Goal: Information Seeking & Learning: Learn about a topic

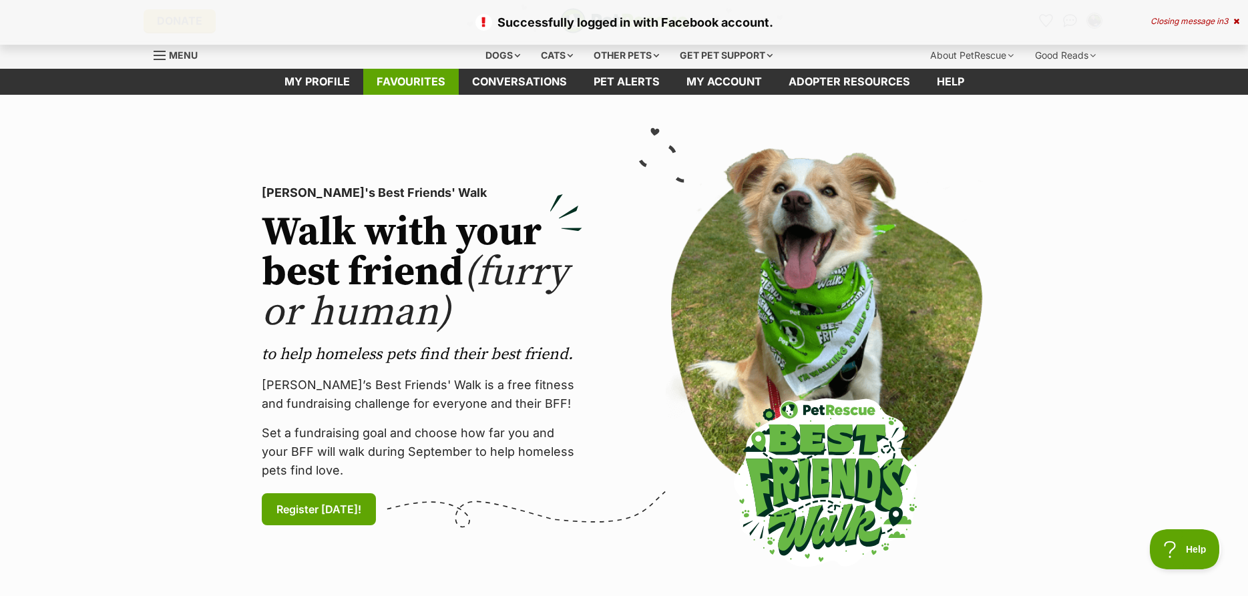
click at [409, 76] on link "Favourites" at bounding box center [410, 82] width 95 height 26
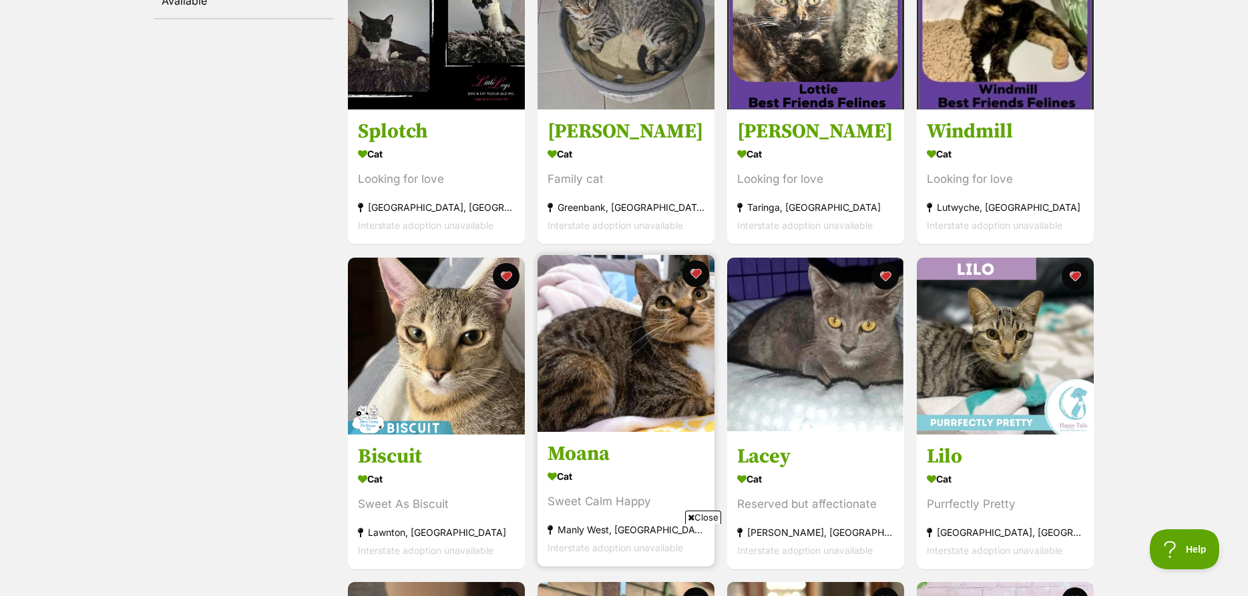
click at [637, 352] on img at bounding box center [625, 343] width 177 height 177
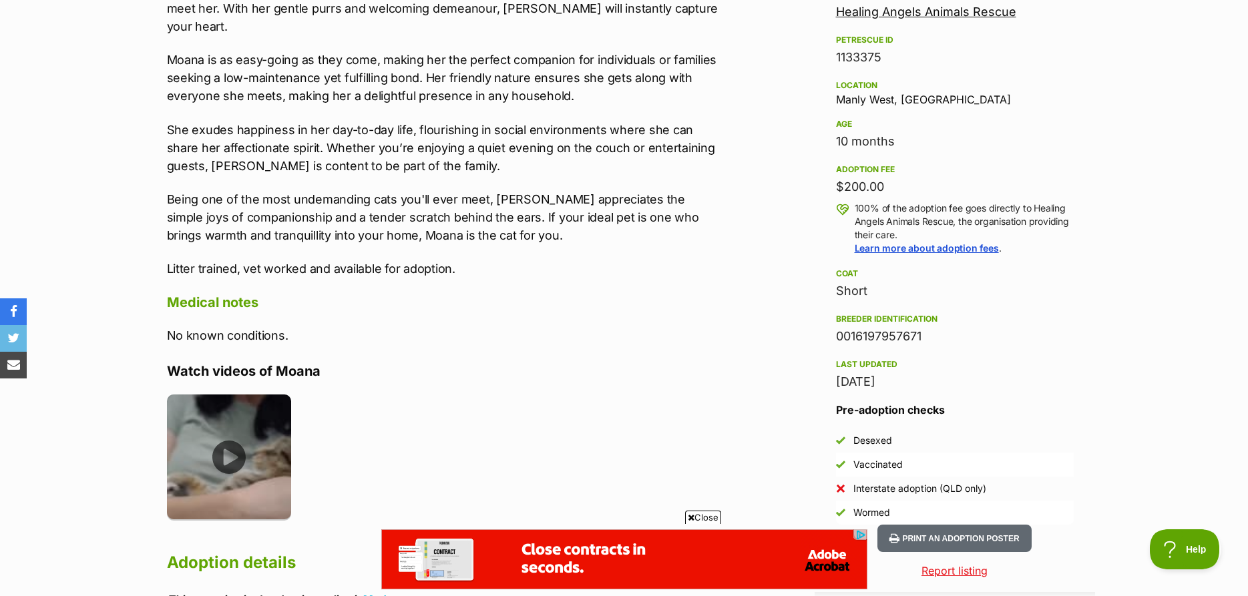
click at [228, 433] on img at bounding box center [229, 457] width 125 height 125
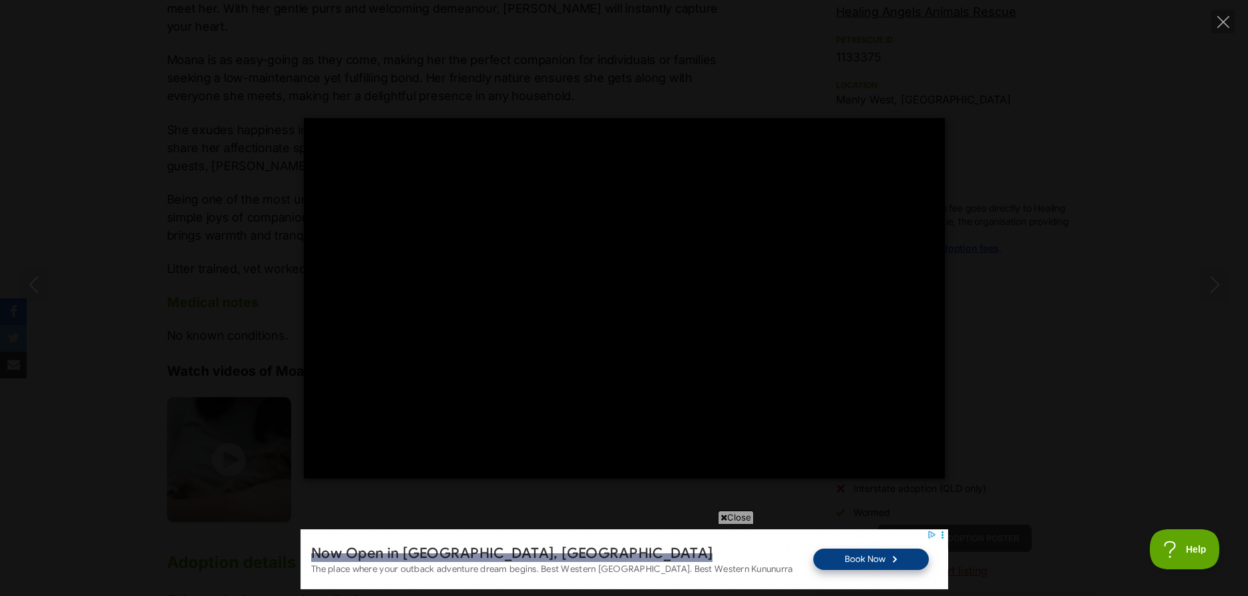
type input "100.00"
click at [1222, 19] on icon "Close" at bounding box center [1223, 22] width 12 height 12
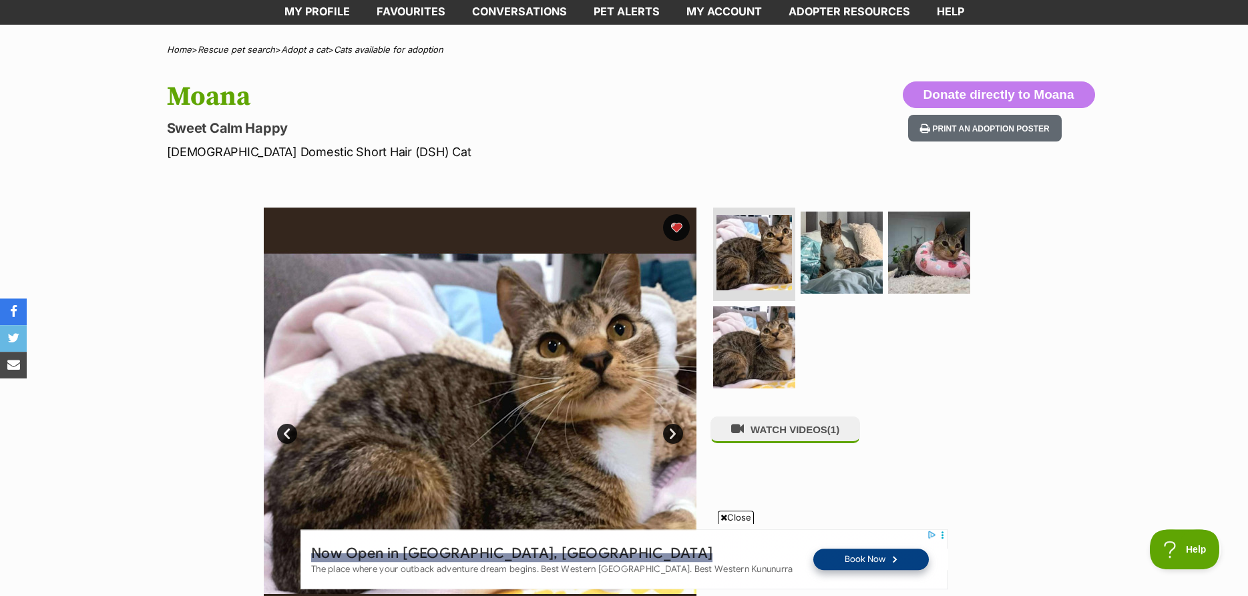
scroll to position [68, 0]
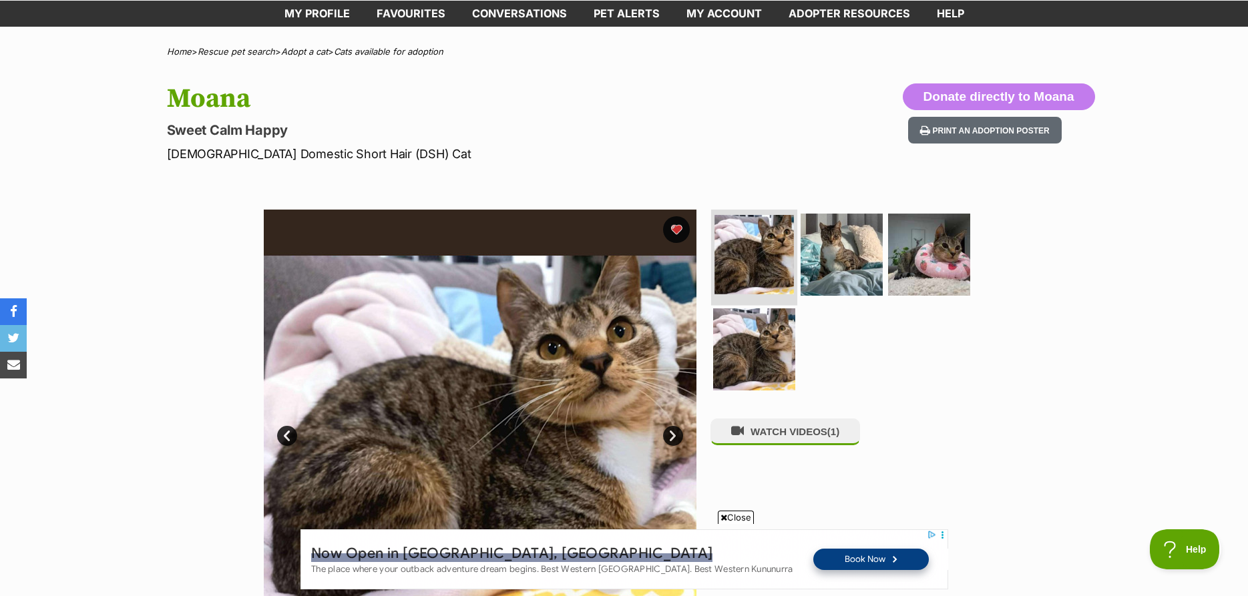
click at [752, 252] on img at bounding box center [753, 254] width 79 height 79
click at [561, 390] on img at bounding box center [480, 426] width 433 height 433
click at [853, 256] on img at bounding box center [841, 255] width 86 height 86
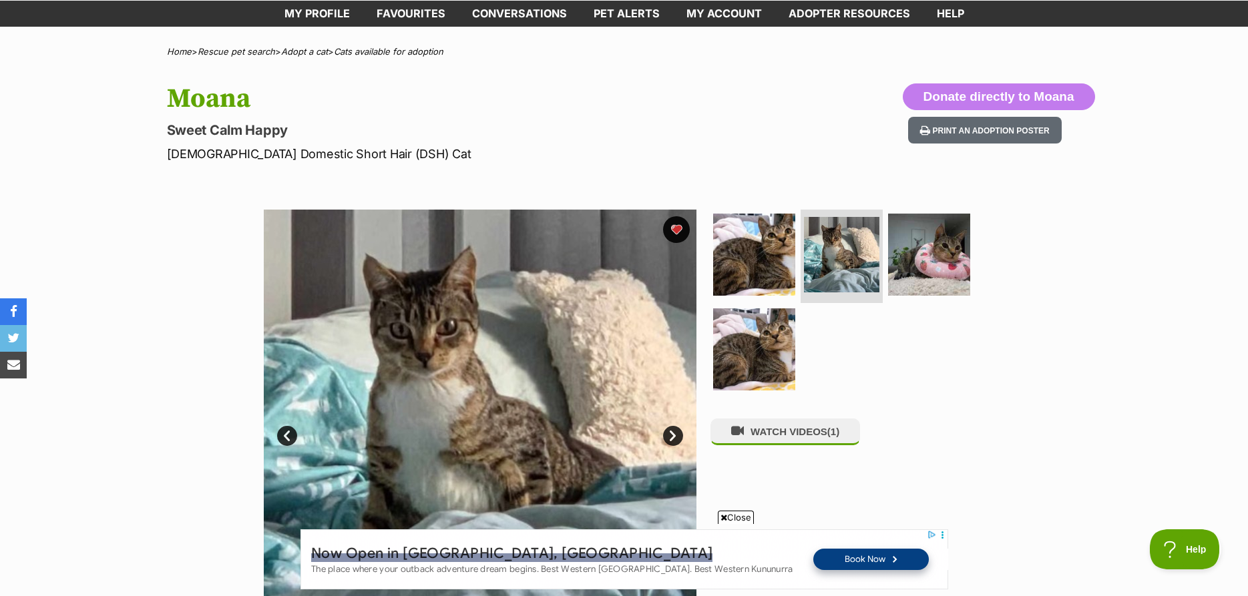
click at [666, 435] on link "Next" at bounding box center [673, 436] width 20 height 20
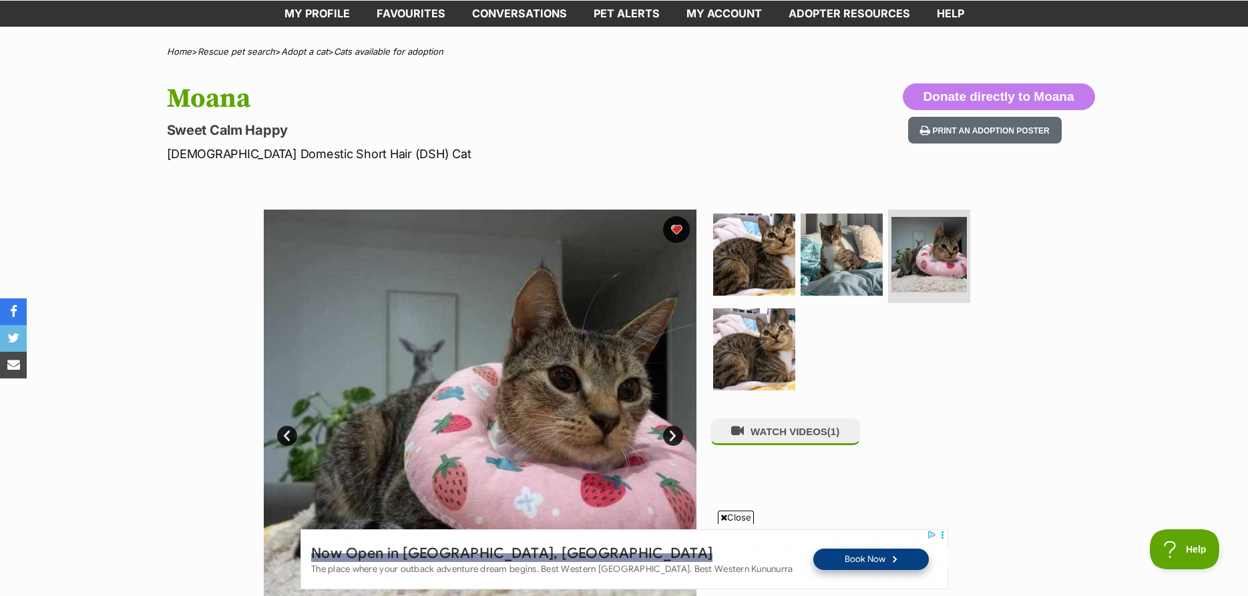
click at [670, 429] on link "Next" at bounding box center [673, 436] width 20 height 20
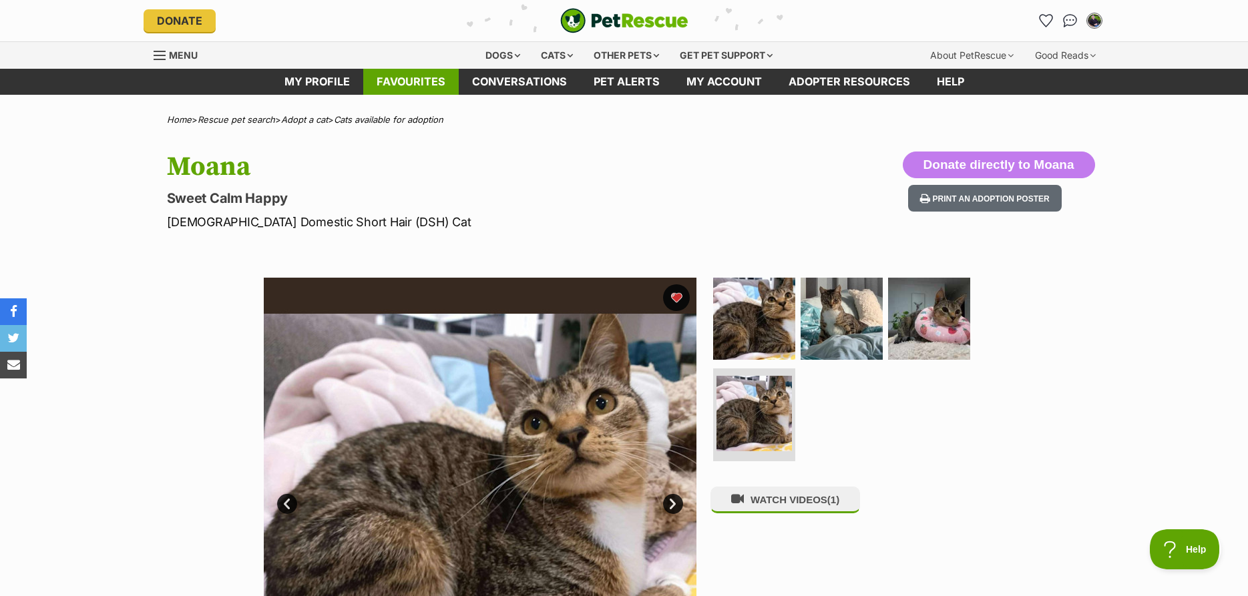
click at [415, 82] on link "Favourites" at bounding box center [410, 82] width 95 height 26
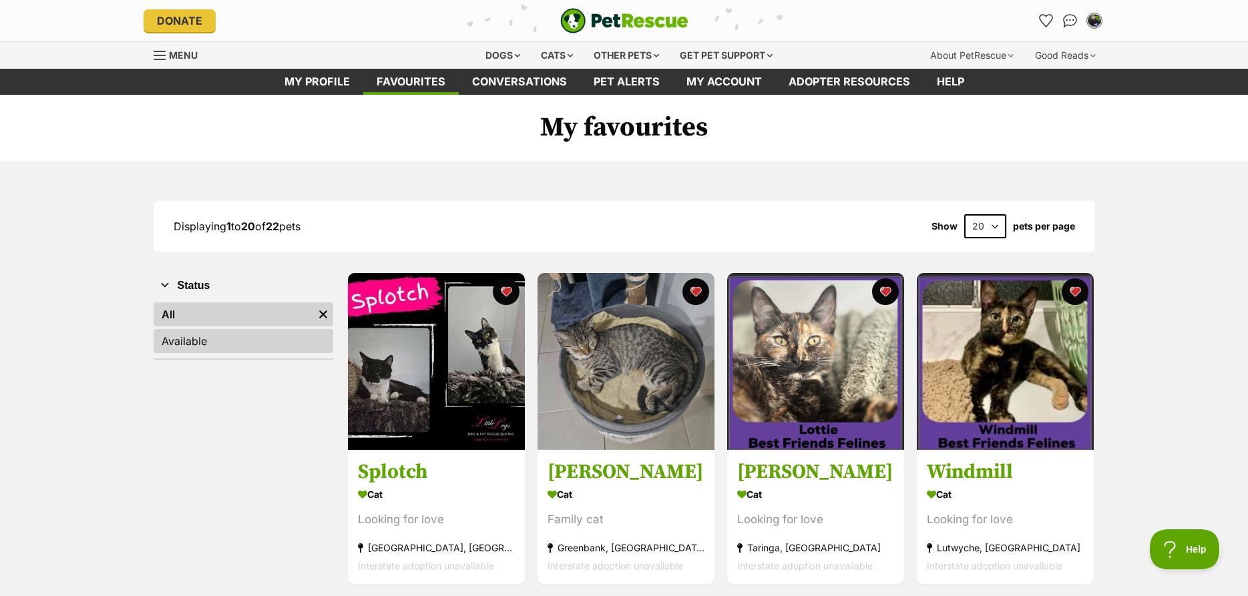
click at [252, 349] on link "Available" at bounding box center [244, 341] width 180 height 24
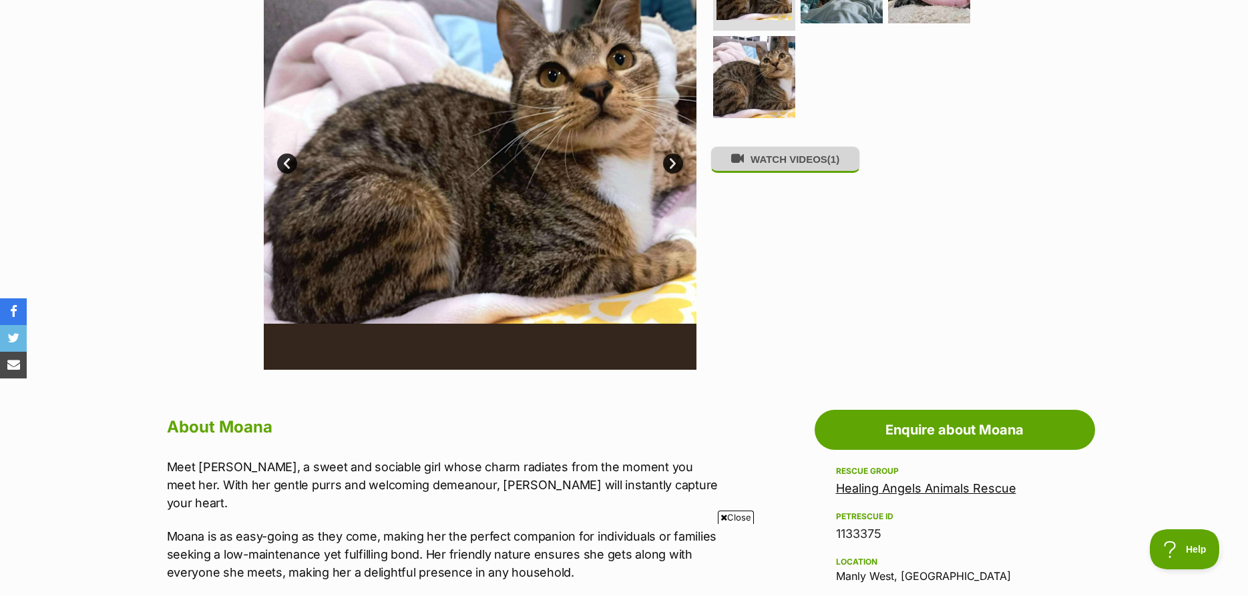
click at [826, 158] on button "WATCH VIDEOS (1)" at bounding box center [785, 159] width 150 height 26
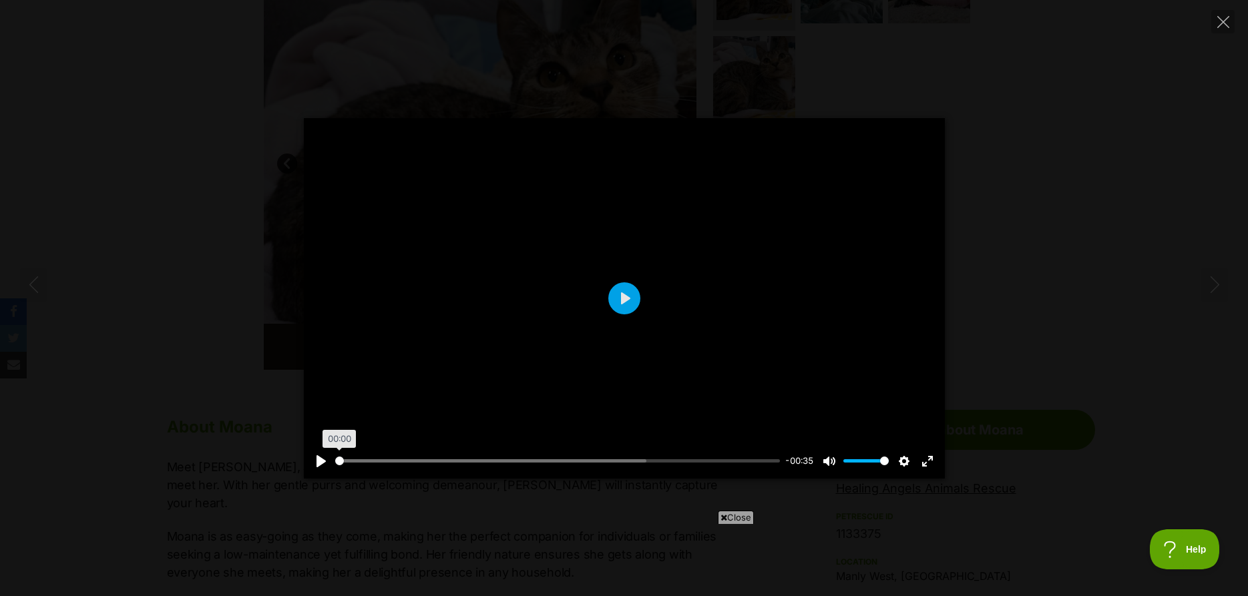
drag, startPoint x: 419, startPoint y: 463, endPoint x: 336, endPoint y: 465, distance: 82.2
click at [336, 465] on input "Seek" at bounding box center [557, 461] width 445 height 13
type input "100.00"
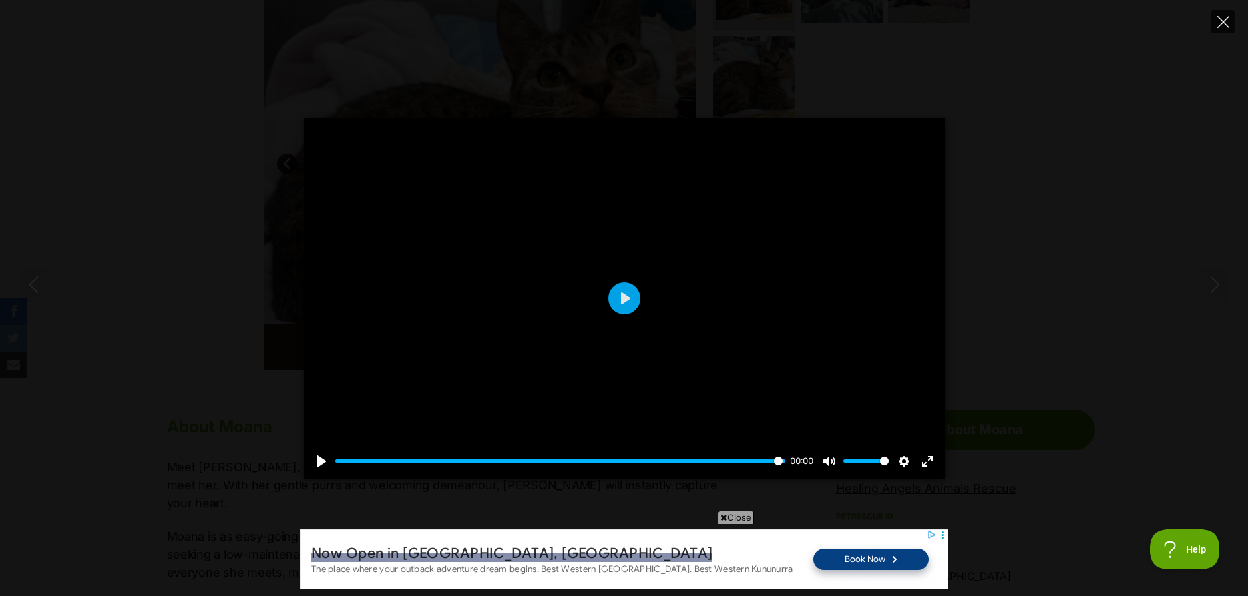
click at [1224, 17] on icon "Close" at bounding box center [1223, 22] width 12 height 12
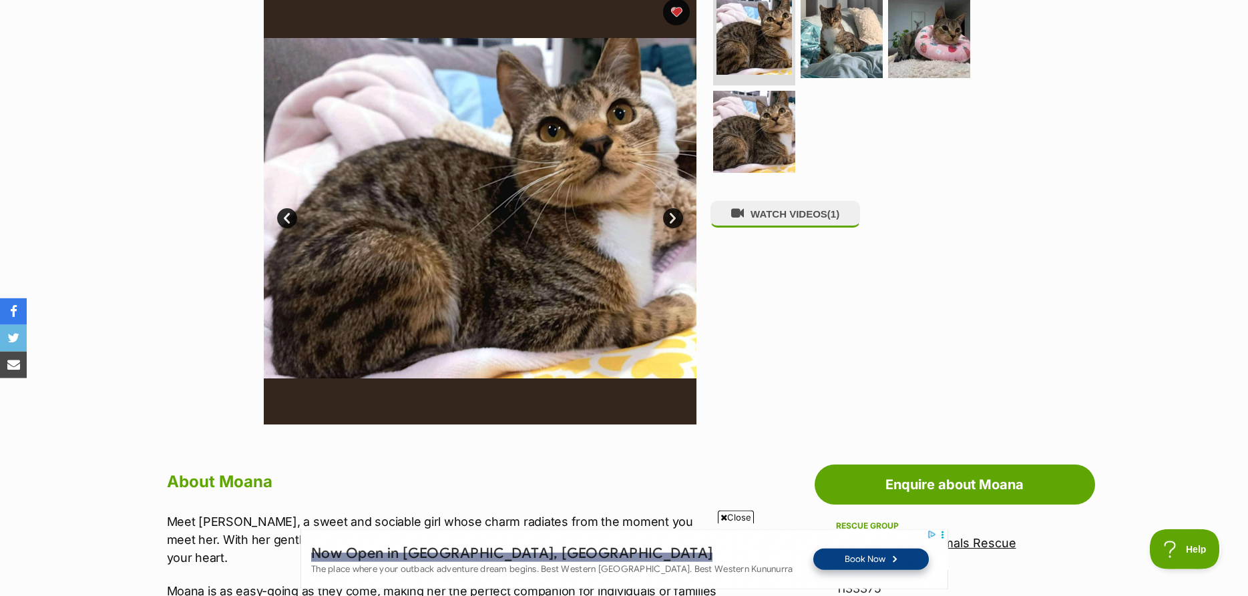
scroll to position [272, 0]
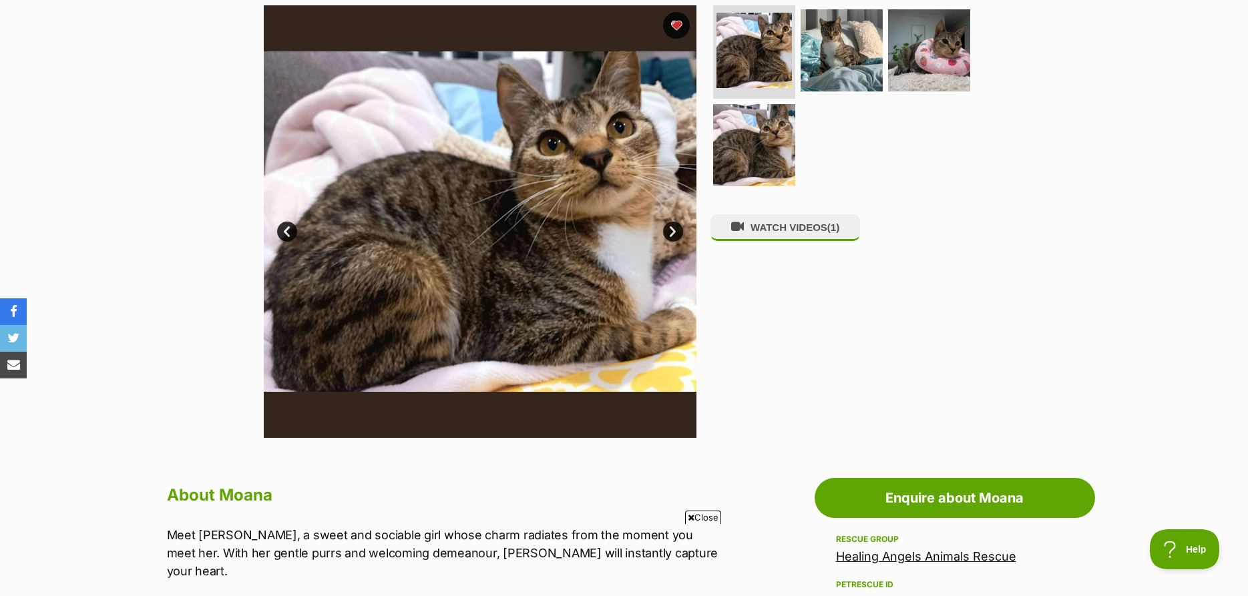
drag, startPoint x: 774, startPoint y: 226, endPoint x: 789, endPoint y: 286, distance: 62.7
click at [773, 242] on div "WATCH VIDEOS (1)" at bounding box center [847, 221] width 274 height 433
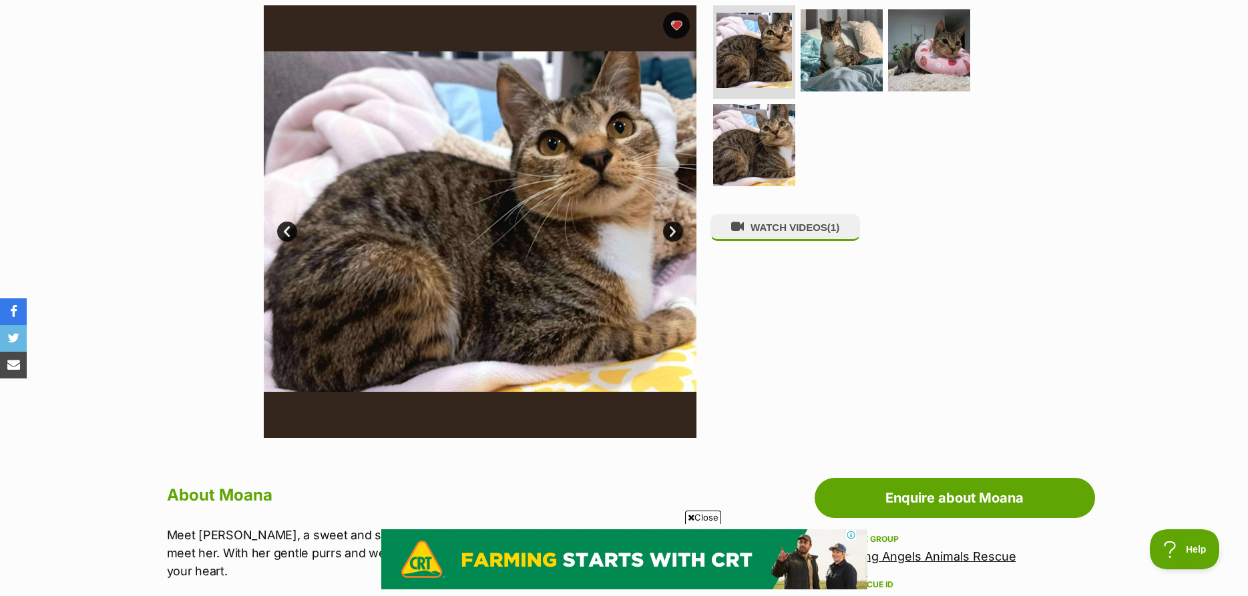
scroll to position [0, 0]
click at [792, 225] on button "WATCH VIDEOS (1)" at bounding box center [785, 227] width 150 height 26
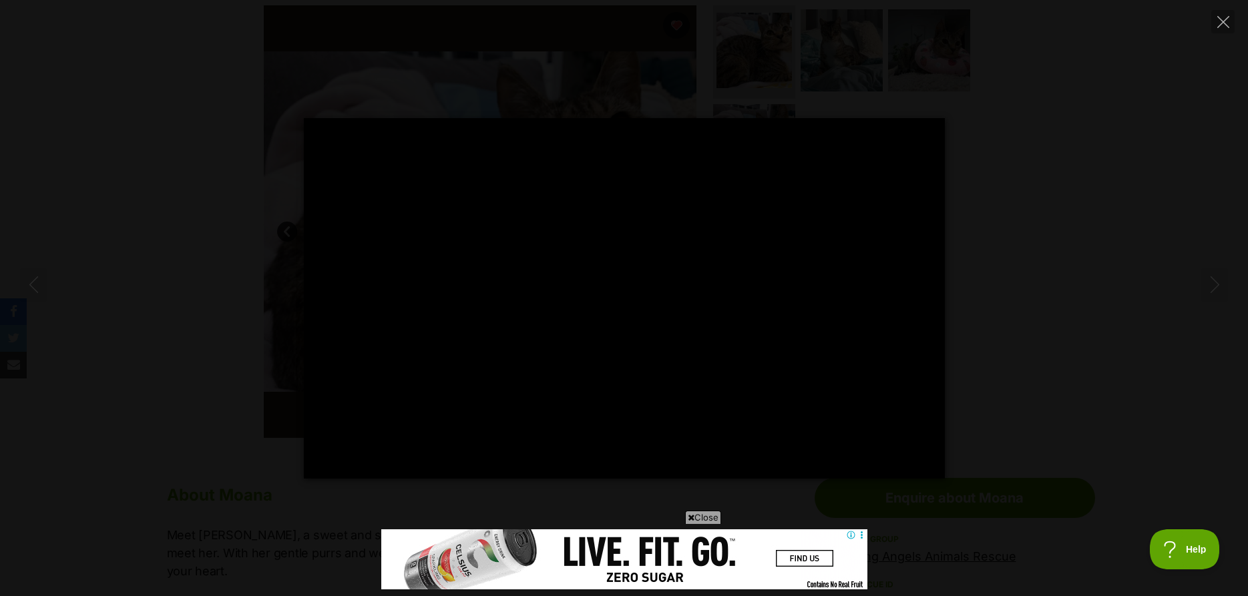
type input "100.00"
click at [1228, 27] on icon "Close" at bounding box center [1223, 22] width 12 height 12
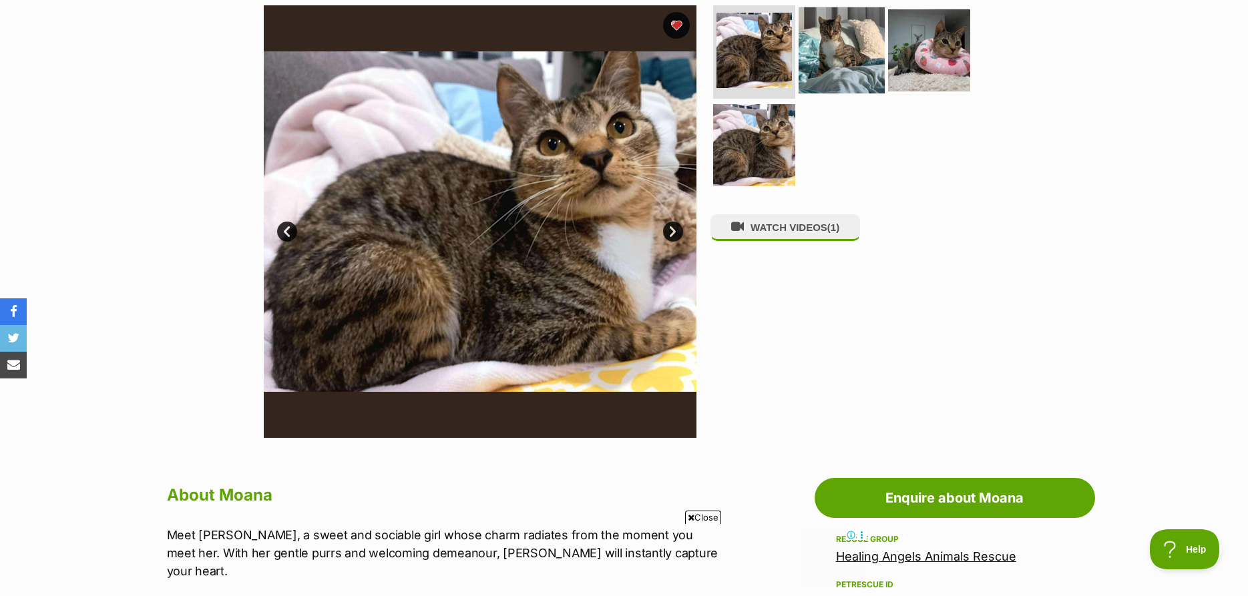
click at [822, 66] on img at bounding box center [841, 50] width 86 height 86
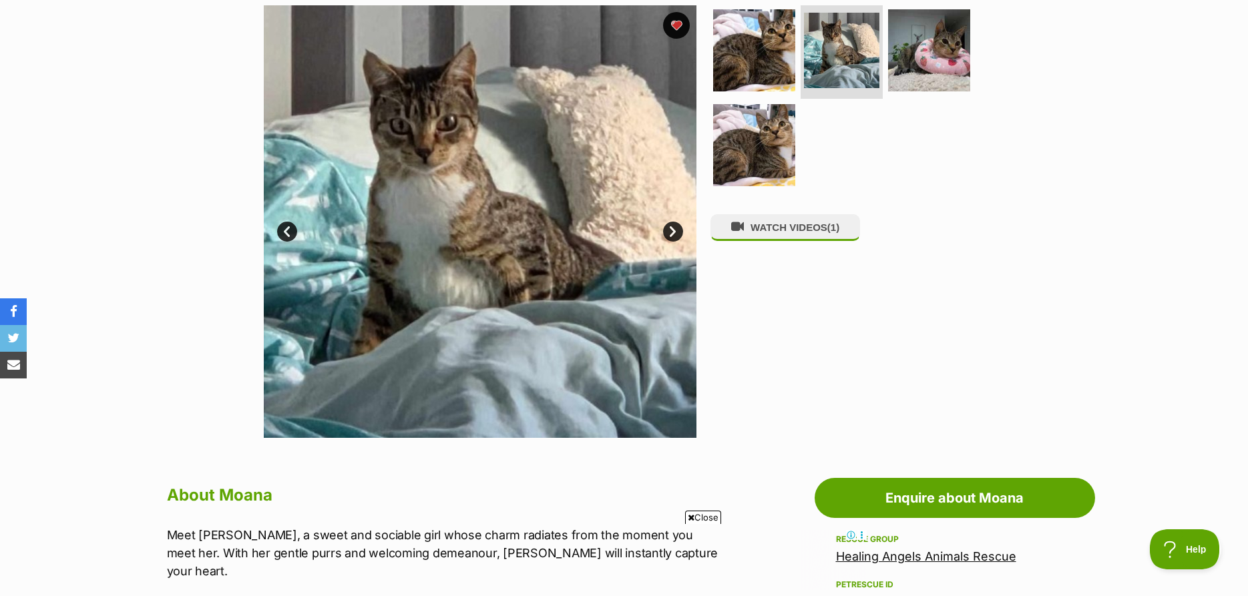
click at [282, 226] on link "Prev" at bounding box center [287, 232] width 20 height 20
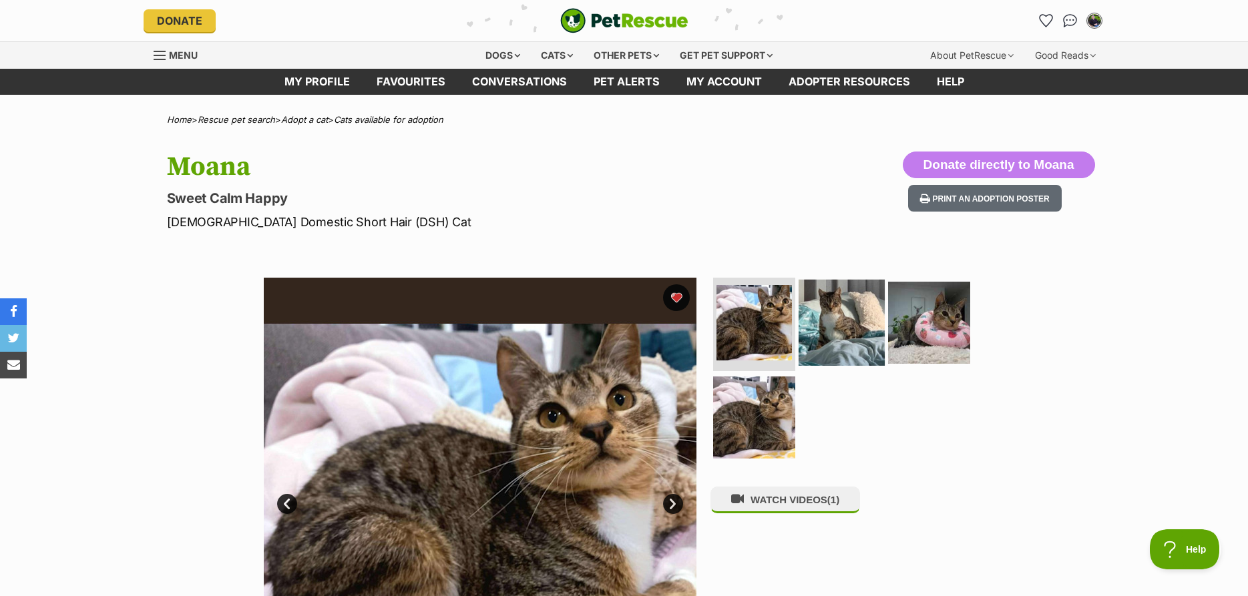
drag, startPoint x: 848, startPoint y: 312, endPoint x: 840, endPoint y: 285, distance: 28.7
click at [848, 314] on img at bounding box center [841, 323] width 86 height 86
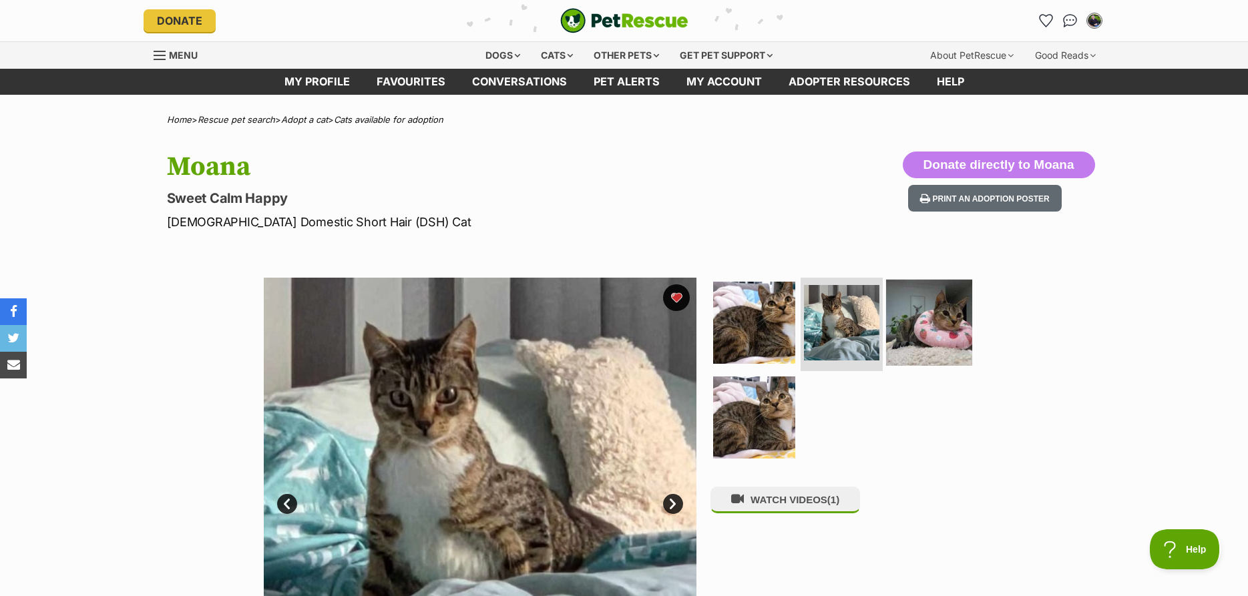
click at [907, 326] on img at bounding box center [929, 323] width 86 height 86
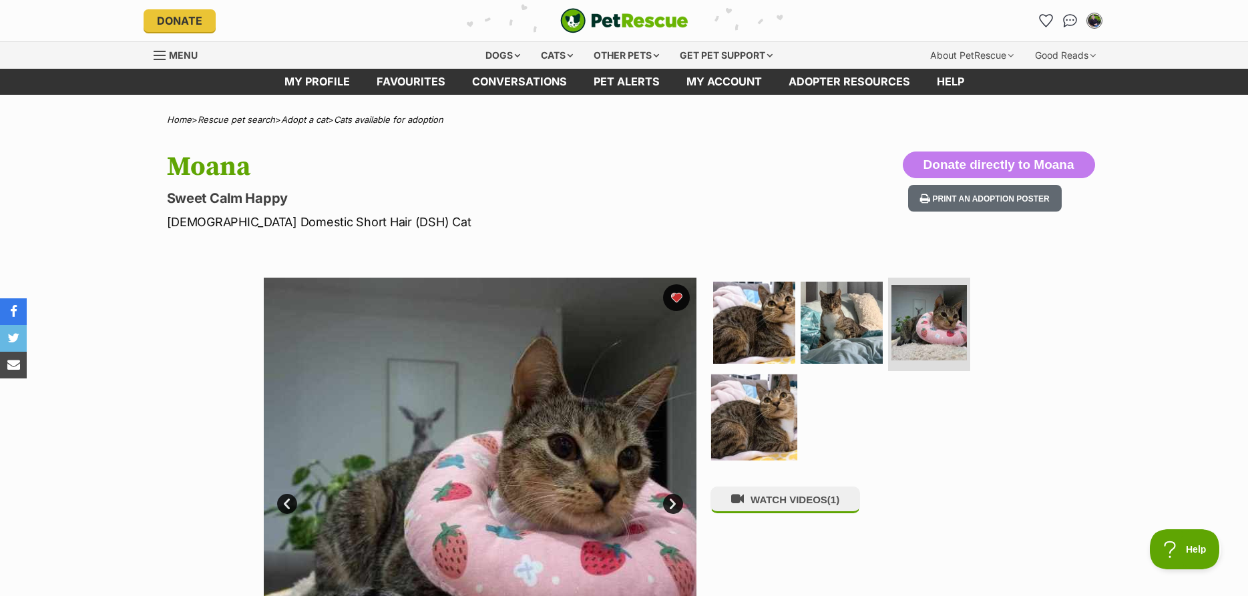
click at [773, 411] on img at bounding box center [754, 417] width 86 height 86
